Goal: Task Accomplishment & Management: Use online tool/utility

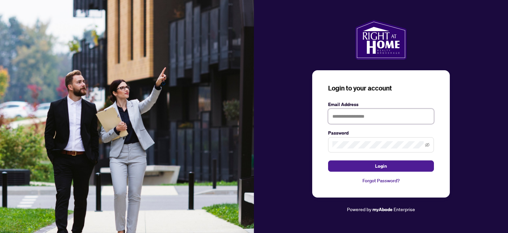
click at [359, 120] on input "text" at bounding box center [381, 115] width 106 height 15
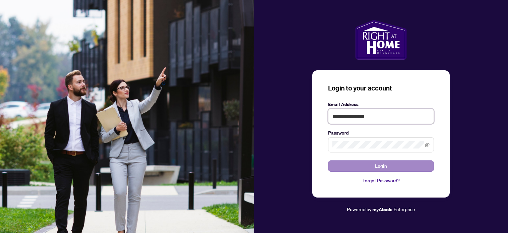
type input "**********"
click at [370, 164] on button "Login" at bounding box center [381, 165] width 106 height 11
click at [364, 163] on button "Login" at bounding box center [381, 165] width 106 height 11
click at [427, 145] on icon "eye-invisible" at bounding box center [427, 145] width 5 height 4
click at [362, 165] on button "Login" at bounding box center [381, 165] width 106 height 11
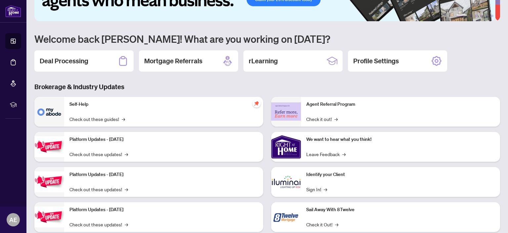
scroll to position [53, 0]
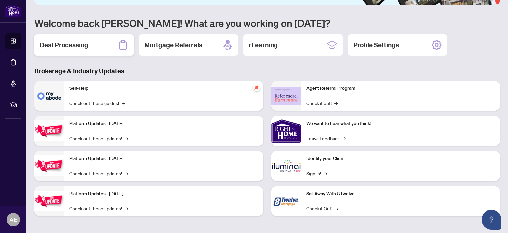
click at [64, 47] on h2 "Deal Processing" at bounding box center [64, 44] width 49 height 9
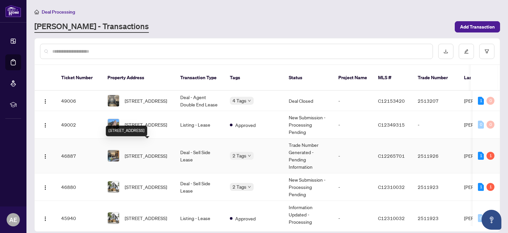
click at [159, 152] on span "[STREET_ADDRESS]" at bounding box center [146, 155] width 42 height 7
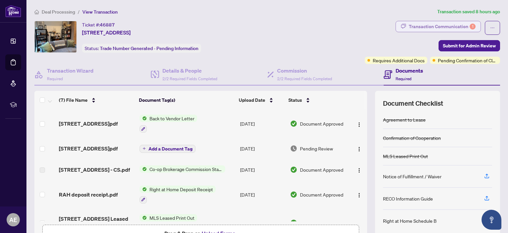
click at [433, 25] on div "Transaction Communication 1" at bounding box center [442, 26] width 67 height 11
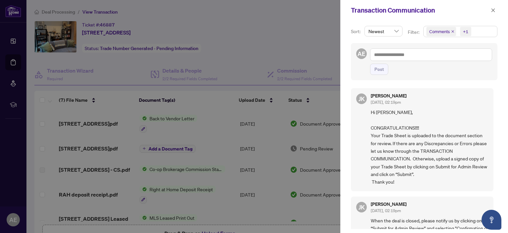
click at [300, 50] on div at bounding box center [254, 116] width 508 height 233
click at [494, 8] on icon "close" at bounding box center [493, 10] width 5 height 5
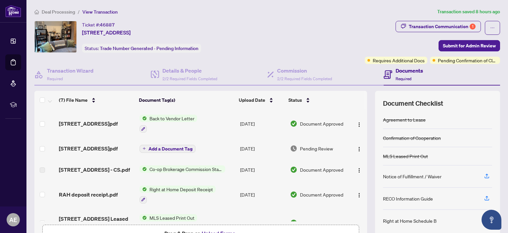
click at [399, 67] on h4 "Documents" at bounding box center [409, 70] width 27 height 8
click at [401, 74] on div "Documents Required" at bounding box center [409, 74] width 27 height 16
click at [398, 74] on div "Documents Required" at bounding box center [409, 74] width 27 height 16
click at [396, 62] on span "Requires Additional Docs" at bounding box center [399, 60] width 52 height 7
click at [416, 60] on span "Requires Additional Docs" at bounding box center [399, 60] width 52 height 7
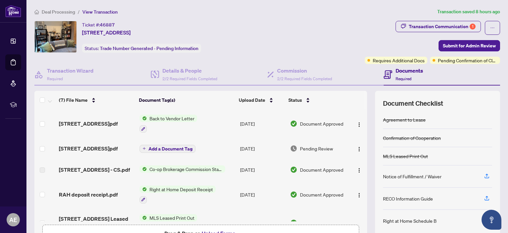
click at [404, 78] on span "Required" at bounding box center [404, 78] width 16 height 5
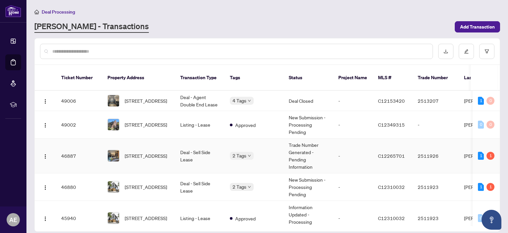
scroll to position [20, 0]
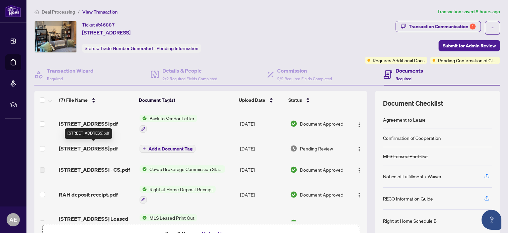
click at [102, 146] on span "[STREET_ADDRESS]pdf" at bounding box center [88, 148] width 59 height 8
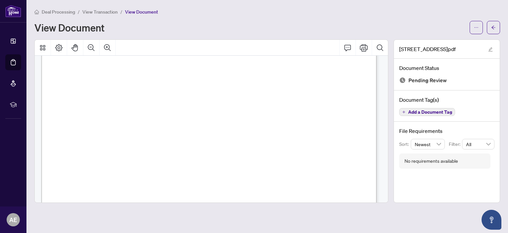
scroll to position [118, 0]
click at [362, 48] on icon "Print" at bounding box center [364, 48] width 8 height 8
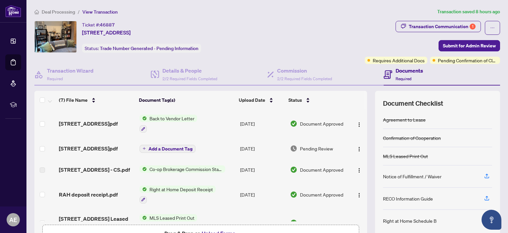
click at [173, 117] on span "Back to Vendor Letter" at bounding box center [172, 117] width 50 height 7
click at [172, 149] on span "Back to Vendor Letter" at bounding box center [162, 149] width 50 height 7
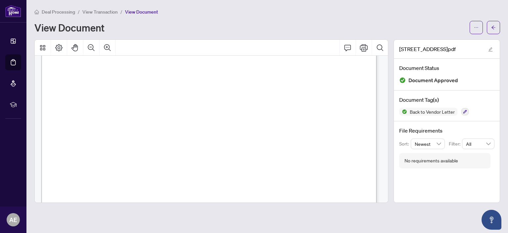
scroll to position [110, 0]
click at [364, 50] on icon "Print" at bounding box center [364, 48] width 8 height 8
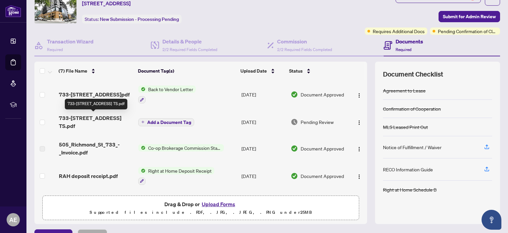
click at [108, 115] on span "733-505 Richmond St TS.pdf" at bounding box center [96, 122] width 74 height 16
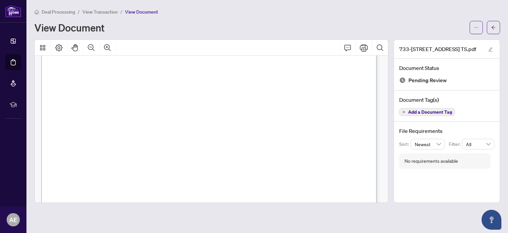
scroll to position [162, 0]
drag, startPoint x: 224, startPoint y: 123, endPoint x: 237, endPoint y: 170, distance: 49.0
click at [365, 45] on icon "Print" at bounding box center [364, 47] width 8 height 7
